Goal: Task Accomplishment & Management: Complete application form

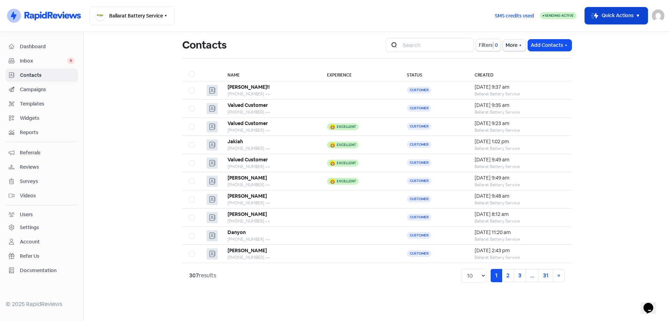
click at [619, 17] on button "Icon For Thunder-move Quick Actions" at bounding box center [616, 15] width 63 height 17
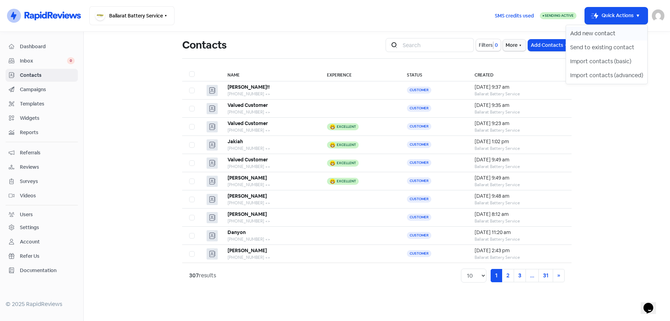
click at [582, 35] on button "Add new contact" at bounding box center [606, 34] width 81 height 14
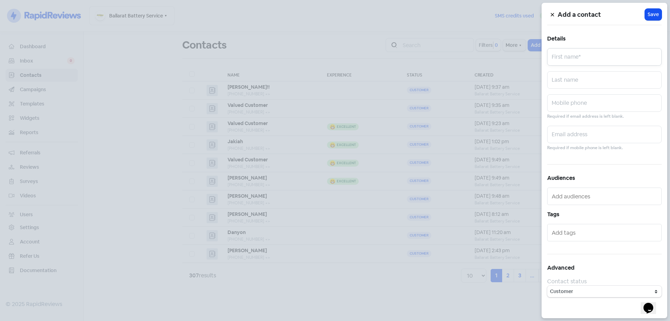
click at [565, 62] on input "text" at bounding box center [604, 56] width 114 height 17
type input "C"
type input "V"
type input "Mate!"
drag, startPoint x: 574, startPoint y: 78, endPoint x: 575, endPoint y: 96, distance: 17.8
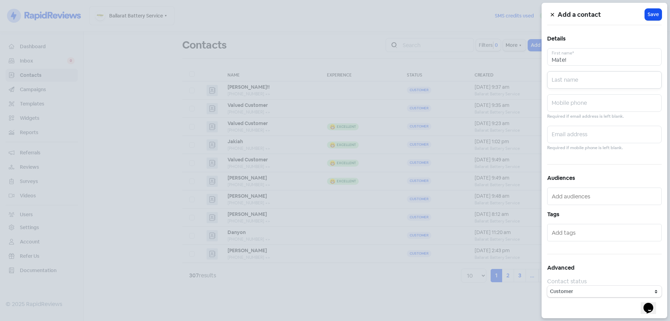
click at [574, 78] on input "text" at bounding box center [604, 79] width 114 height 17
click at [571, 100] on input "text" at bounding box center [604, 102] width 114 height 17
type input "0418138236"
click at [656, 13] on span "Save" at bounding box center [653, 14] width 11 height 7
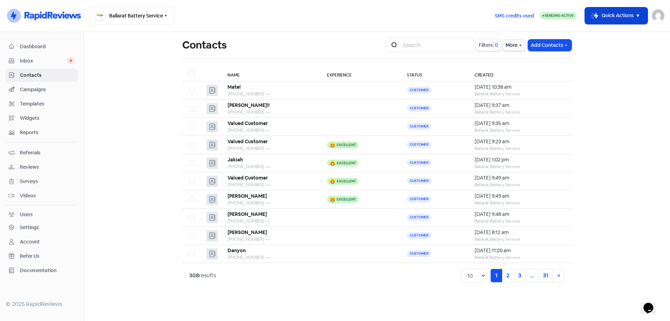
click at [620, 13] on button "Icon For Thunder-move Quick Actions" at bounding box center [616, 15] width 63 height 17
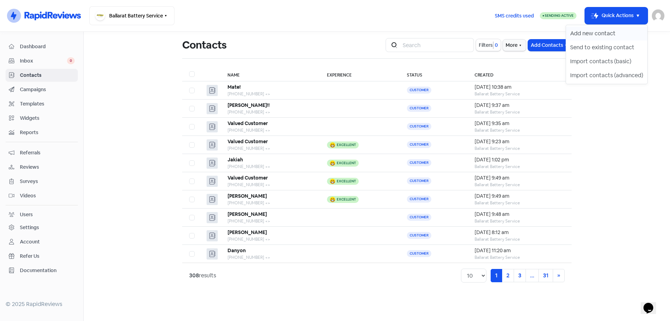
click at [588, 29] on button "Add new contact" at bounding box center [606, 34] width 81 height 14
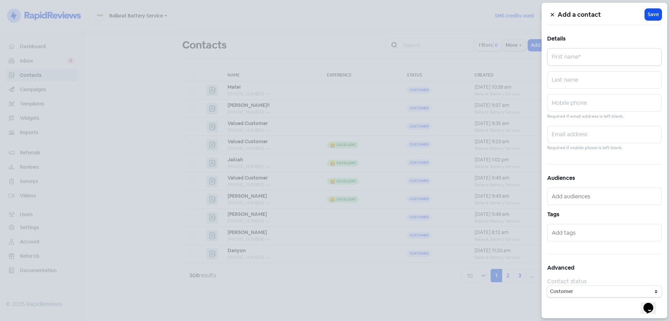
click at [567, 59] on input "text" at bounding box center [604, 56] width 114 height 17
click at [568, 51] on input "text" at bounding box center [604, 56] width 114 height 17
type input "Mate!"
click at [572, 85] on input "text" at bounding box center [604, 79] width 114 height 17
click at [566, 102] on input "text" at bounding box center [604, 102] width 114 height 17
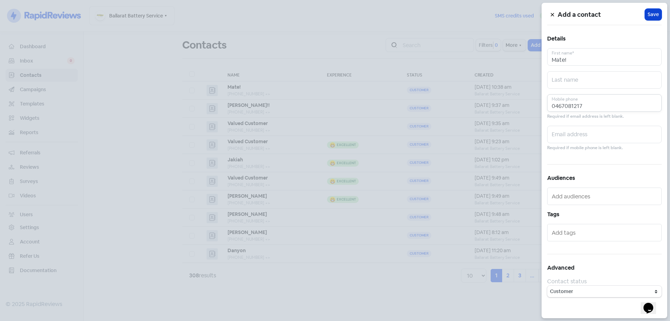
type input "0467081217"
click at [651, 11] on span "Save" at bounding box center [653, 14] width 11 height 7
